Goal: Download file/media

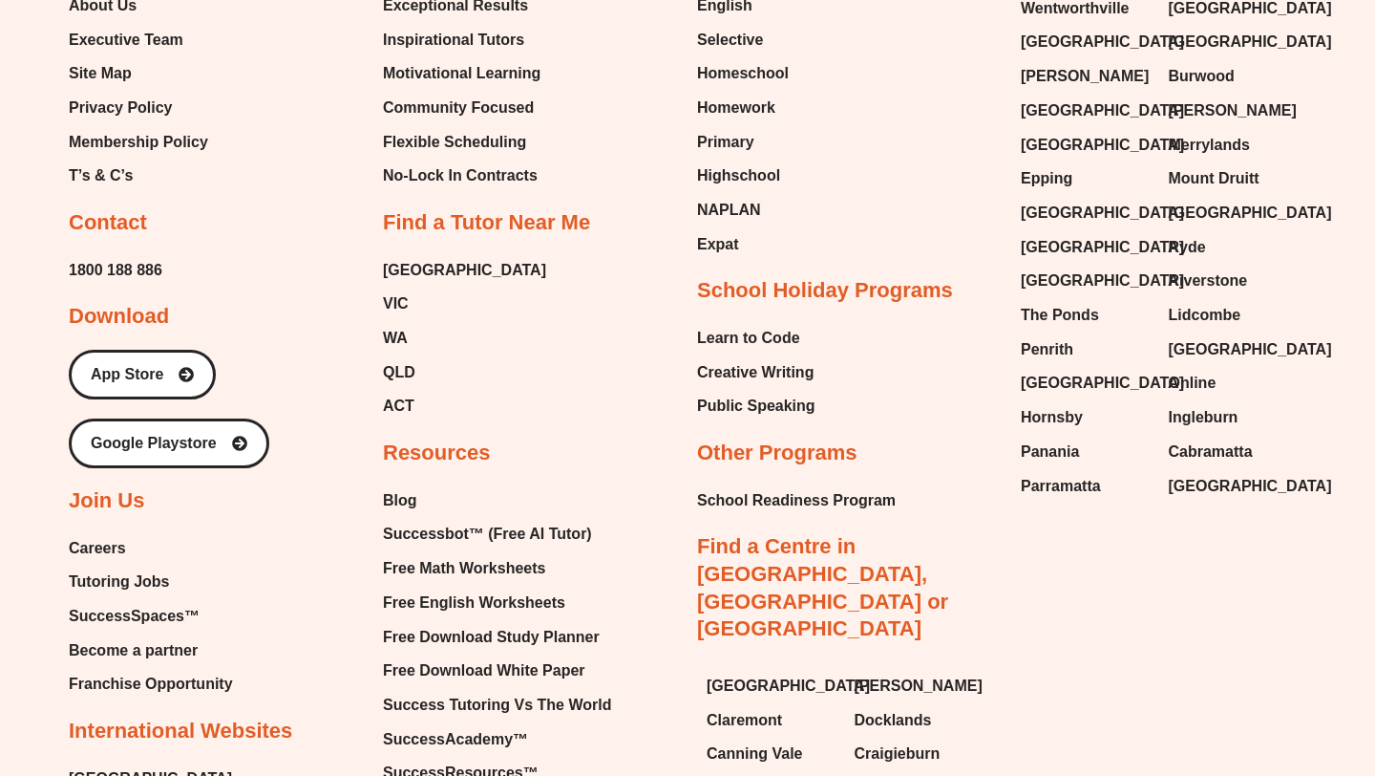
scroll to position [12277, 0]
click at [452, 553] on span "Free Math Worksheets" at bounding box center [464, 567] width 162 height 29
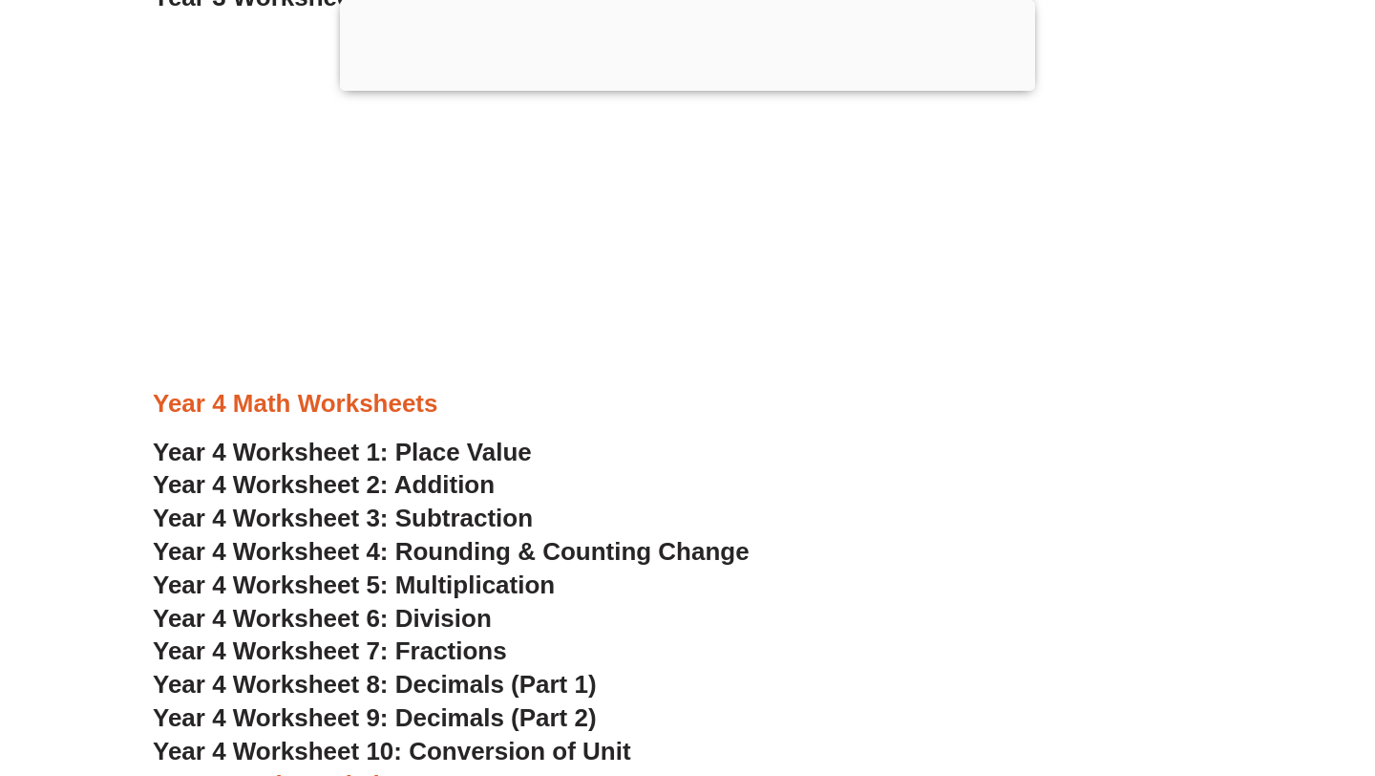
scroll to position [3199, 0]
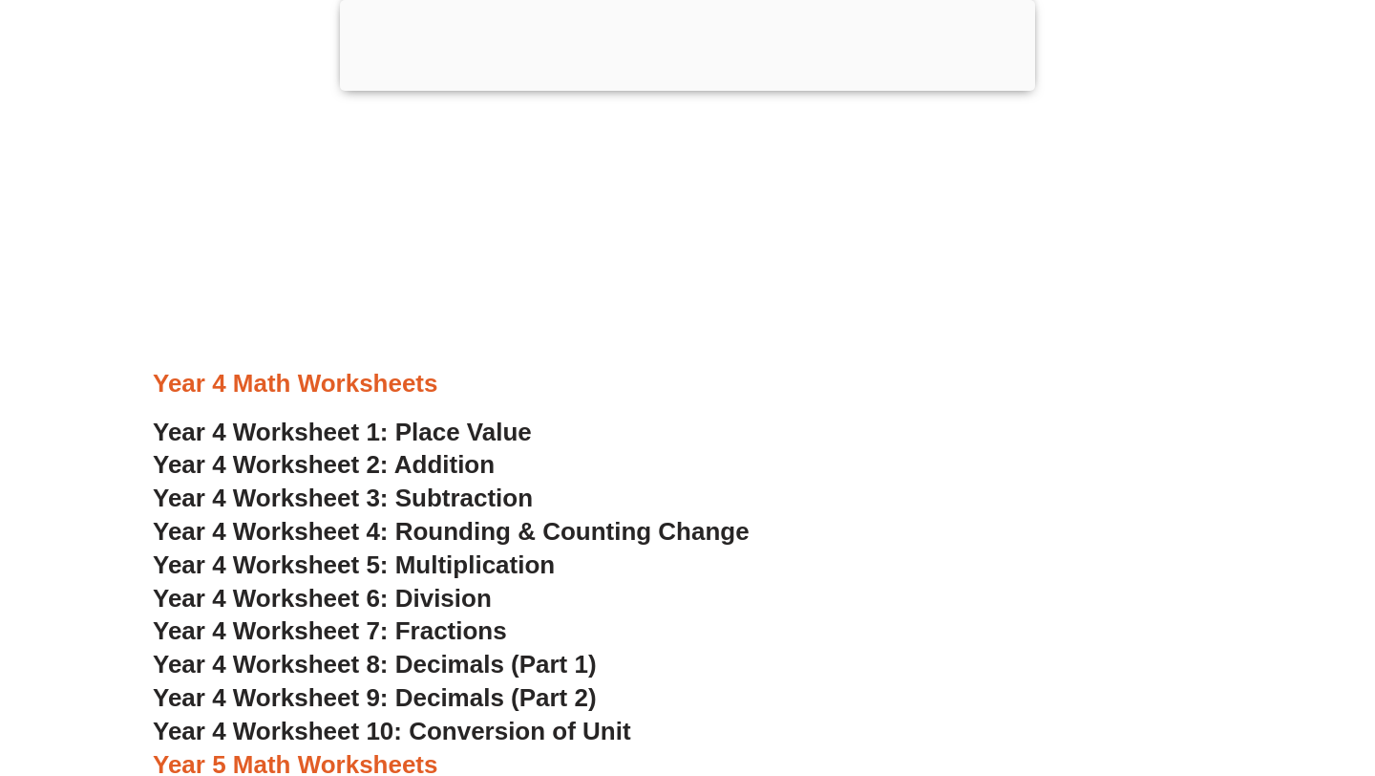
click at [421, 458] on span "Year 4 Worksheet 2: Addition" at bounding box center [324, 464] width 342 height 29
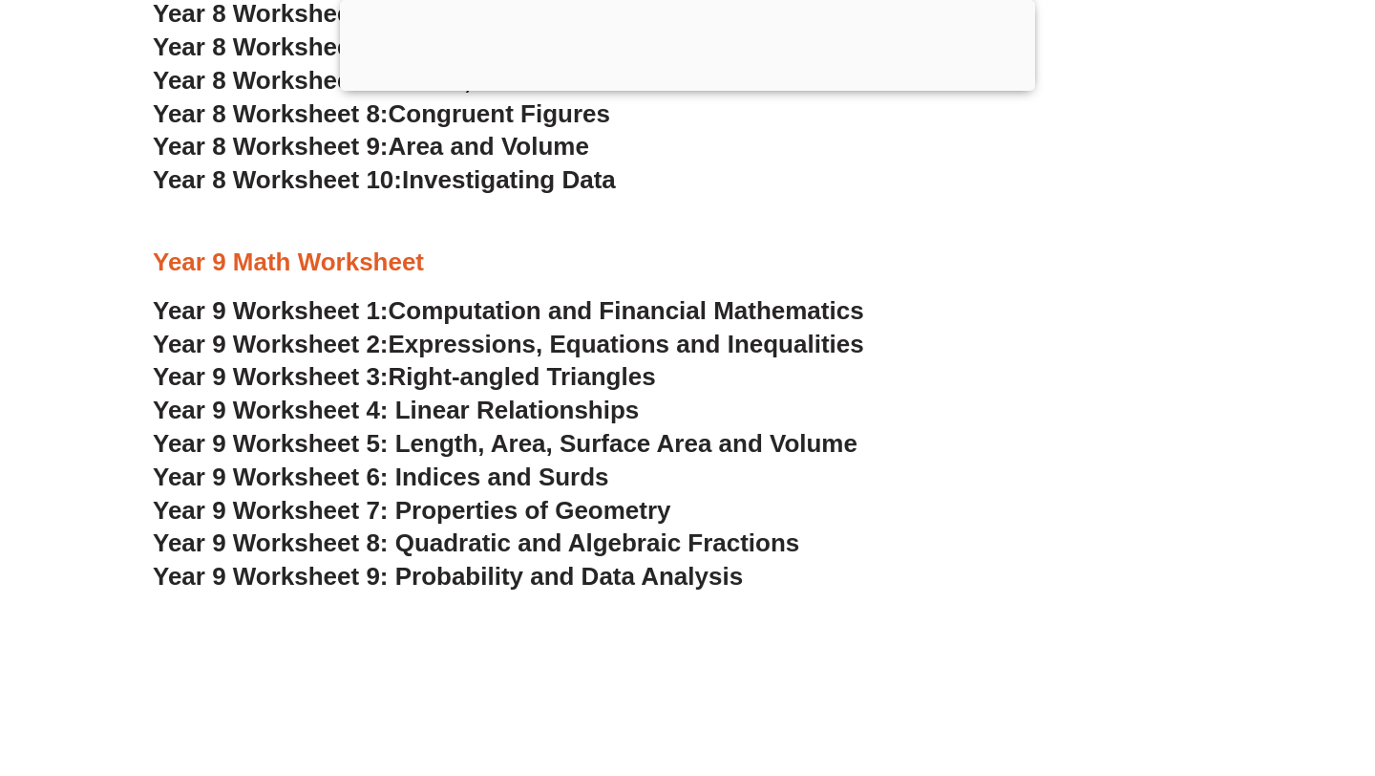
scroll to position [3043, 0]
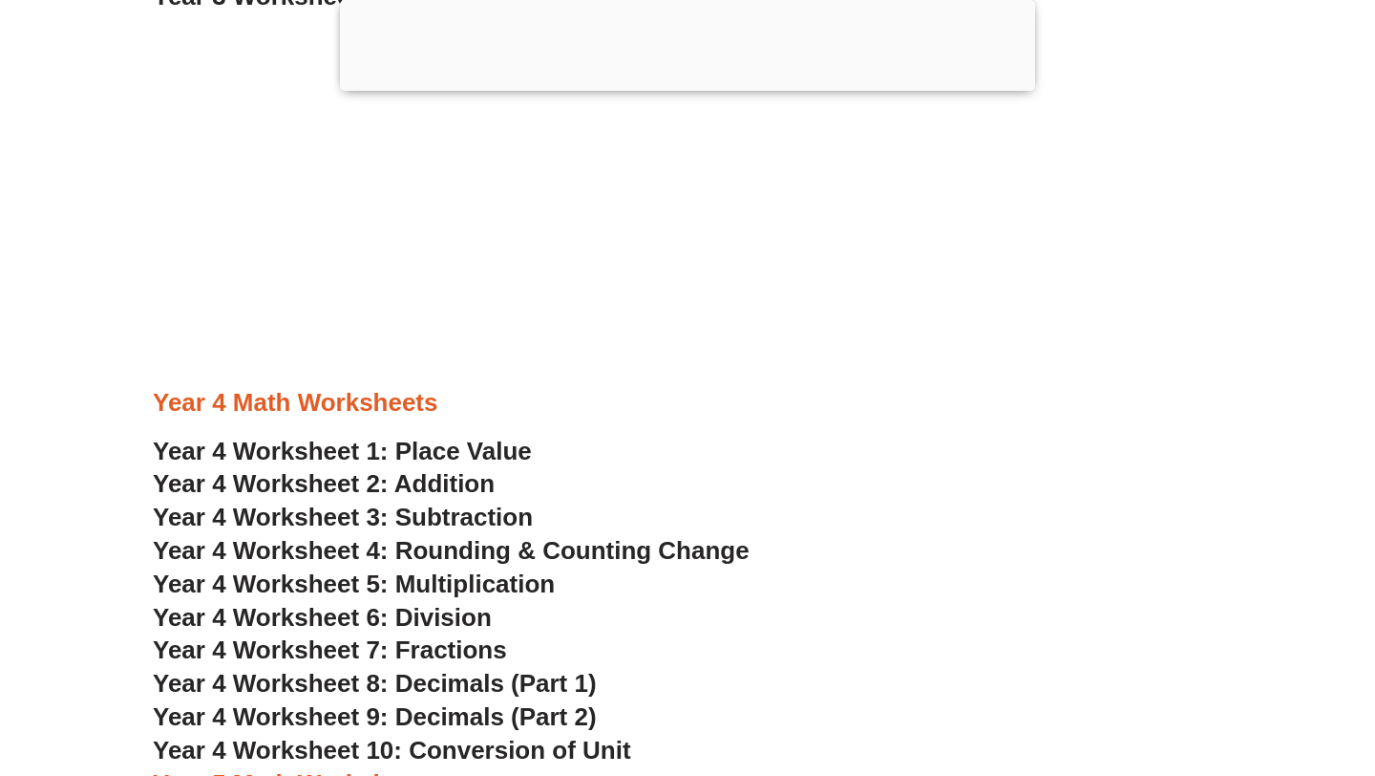
scroll to position [3157, 0]
